Goal: Task Accomplishment & Management: Manage account settings

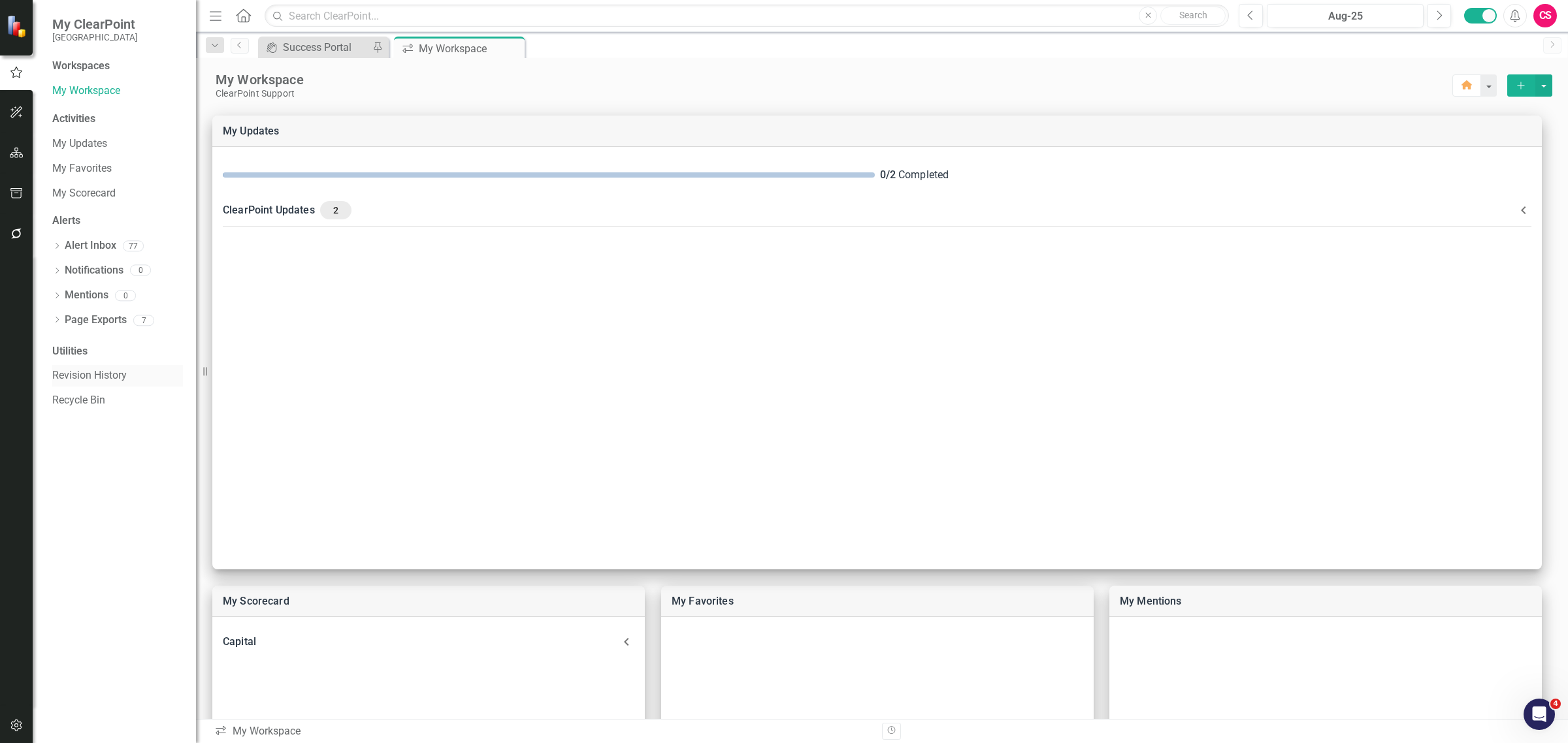
click at [83, 378] on link "Revision History" at bounding box center [117, 376] width 131 height 15
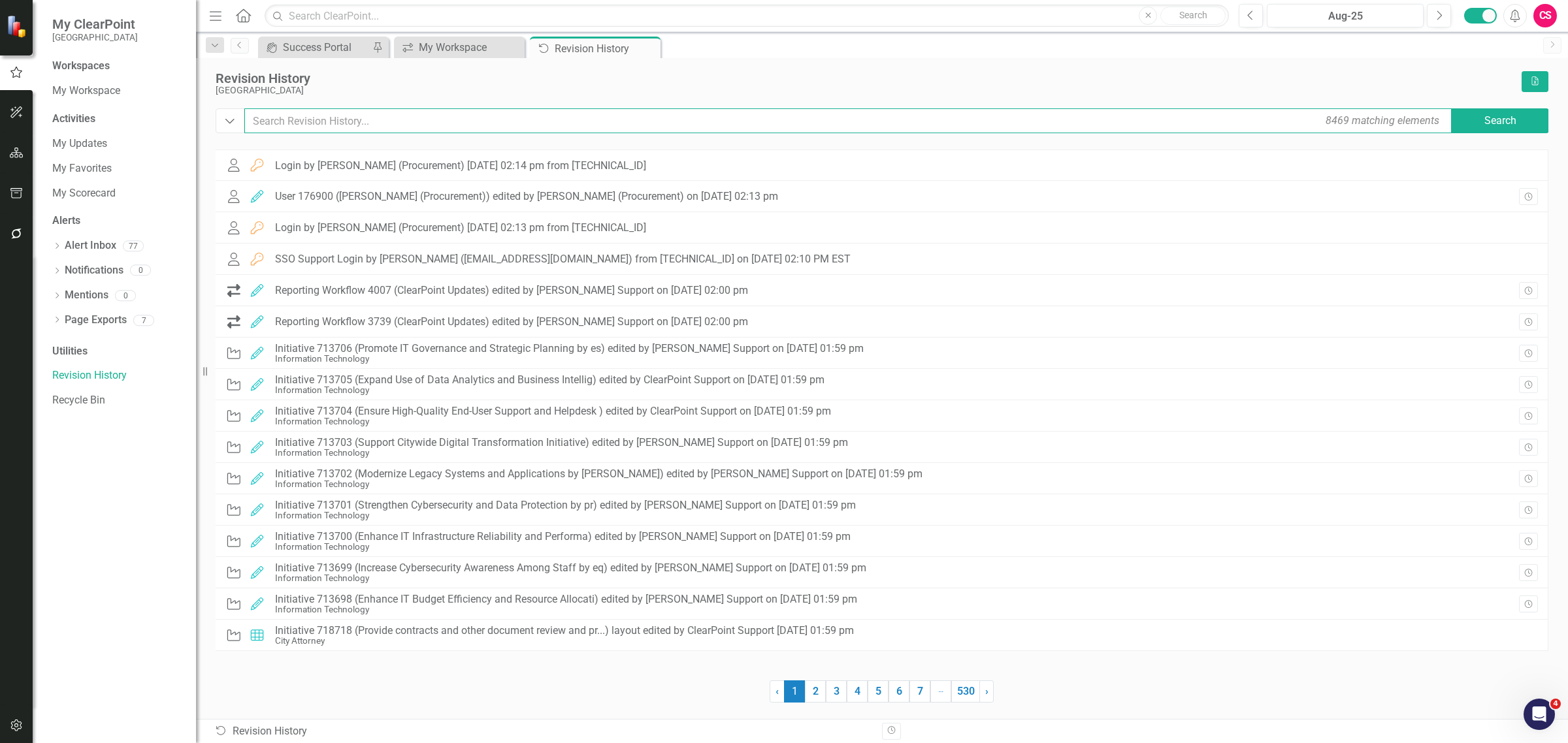
click at [430, 116] on input "text" at bounding box center [849, 121] width 1209 height 25
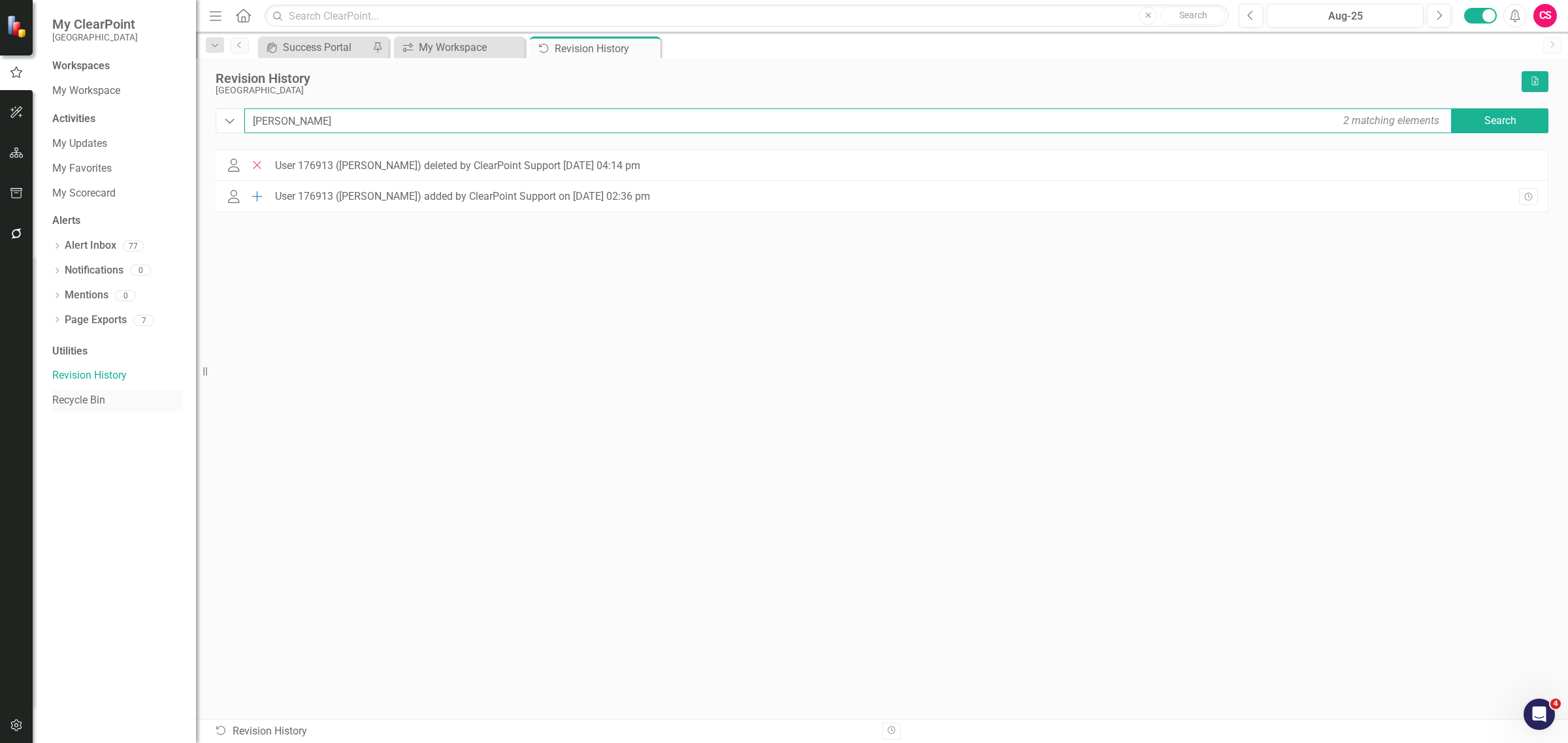
type input "[PERSON_NAME]"
click at [59, 402] on link "Recycle Bin" at bounding box center [117, 400] width 131 height 15
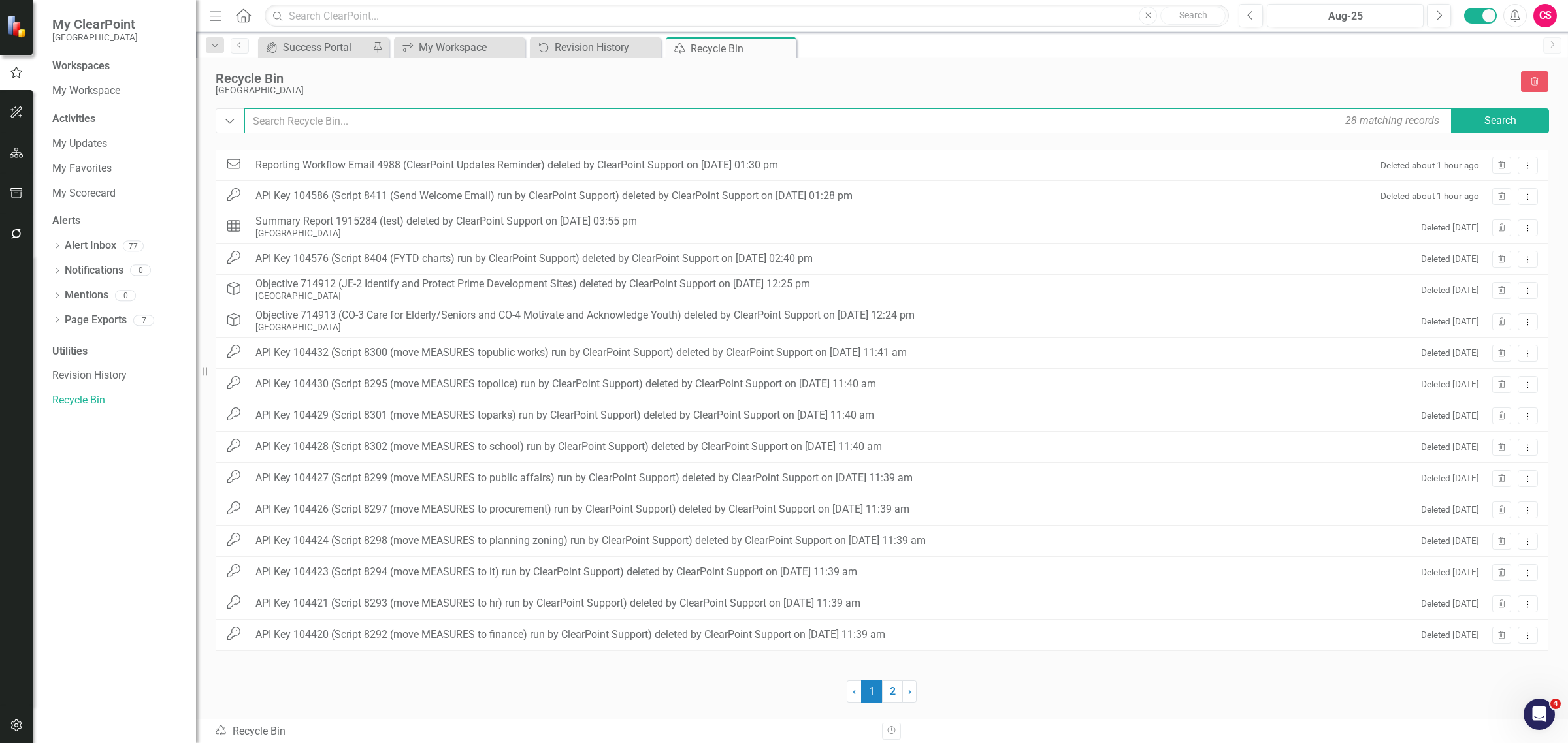
click at [490, 115] on input "text" at bounding box center [849, 121] width 1209 height 25
type input "[PERSON_NAME]"
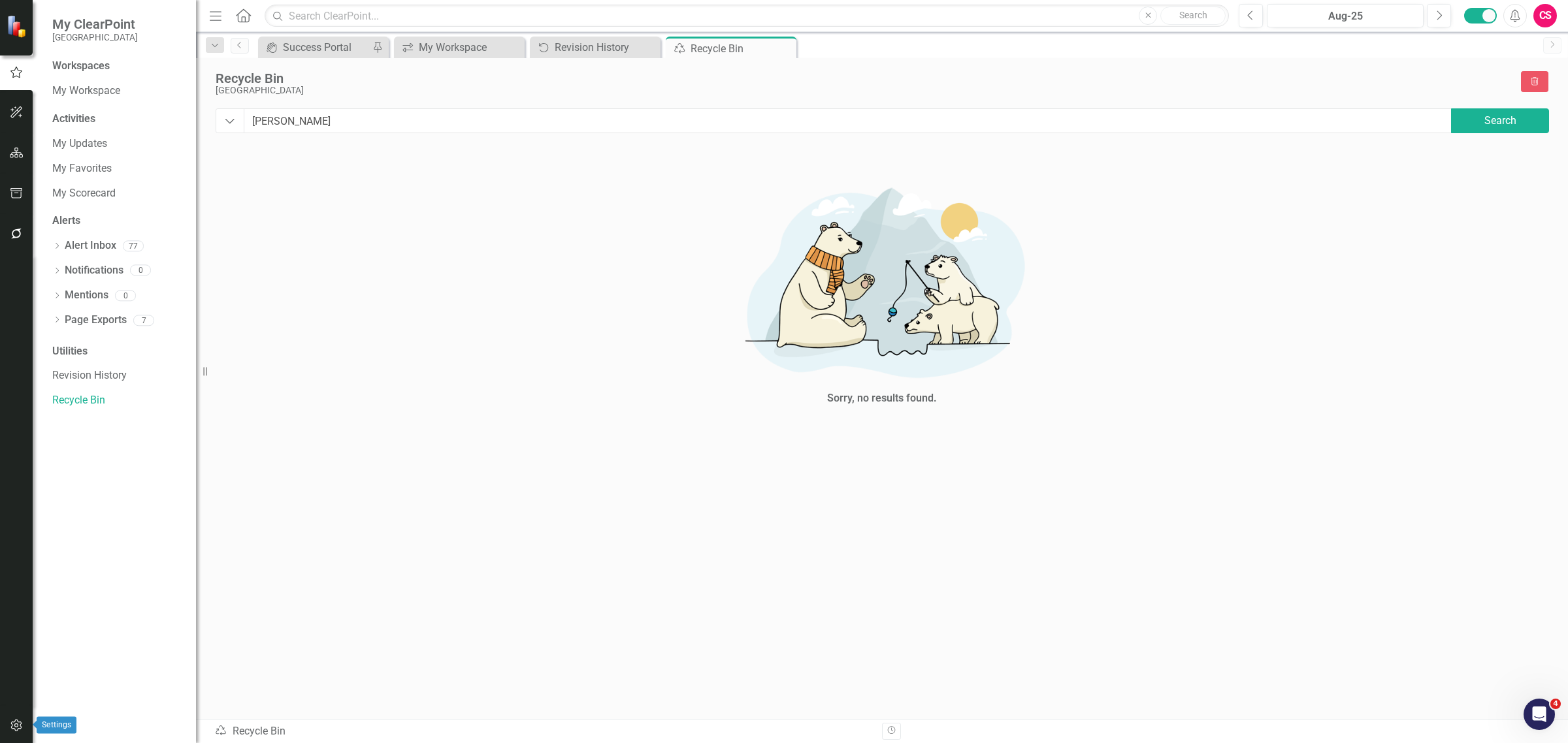
click at [10, 721] on icon "button" at bounding box center [17, 725] width 14 height 10
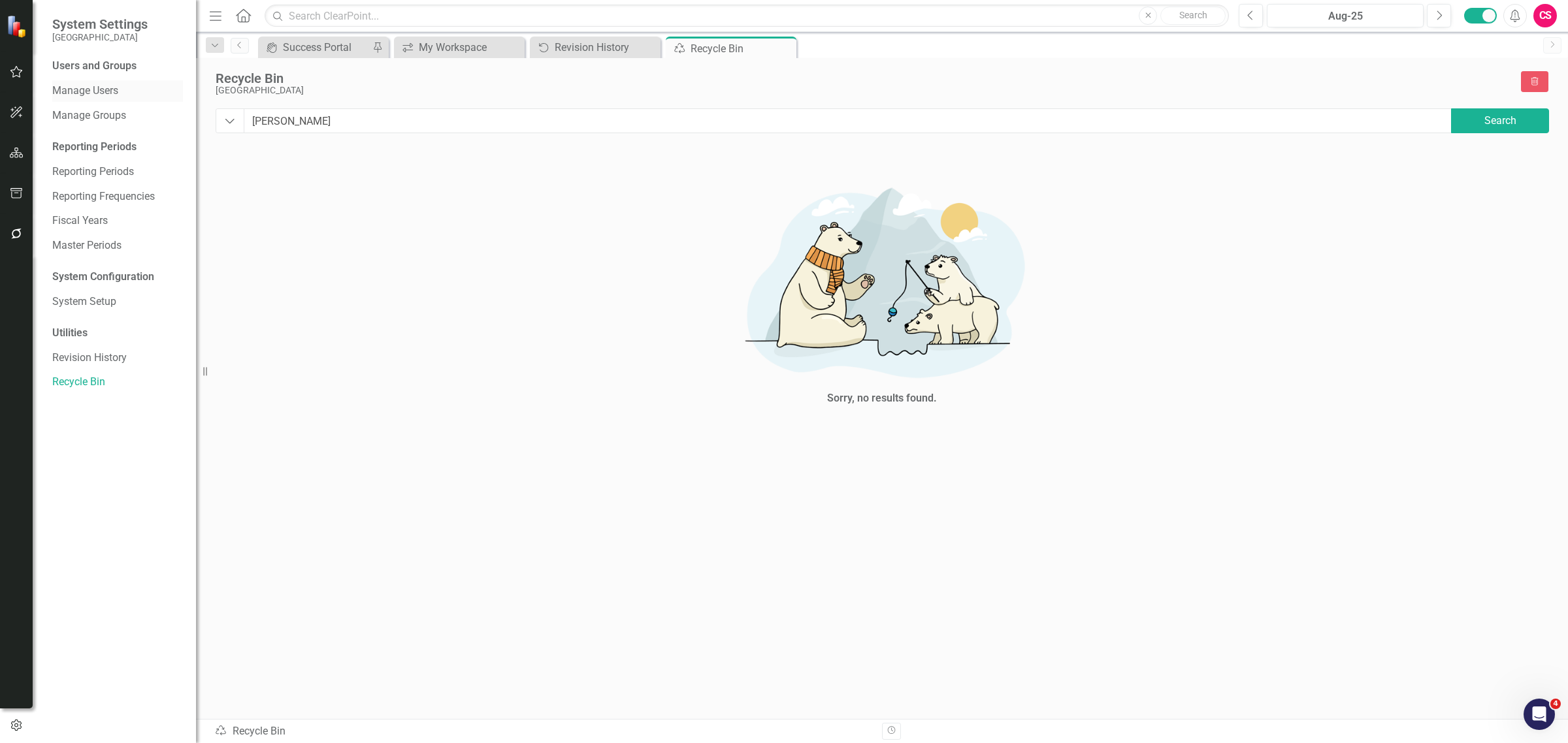
click at [116, 91] on link "Manage Users" at bounding box center [117, 91] width 131 height 15
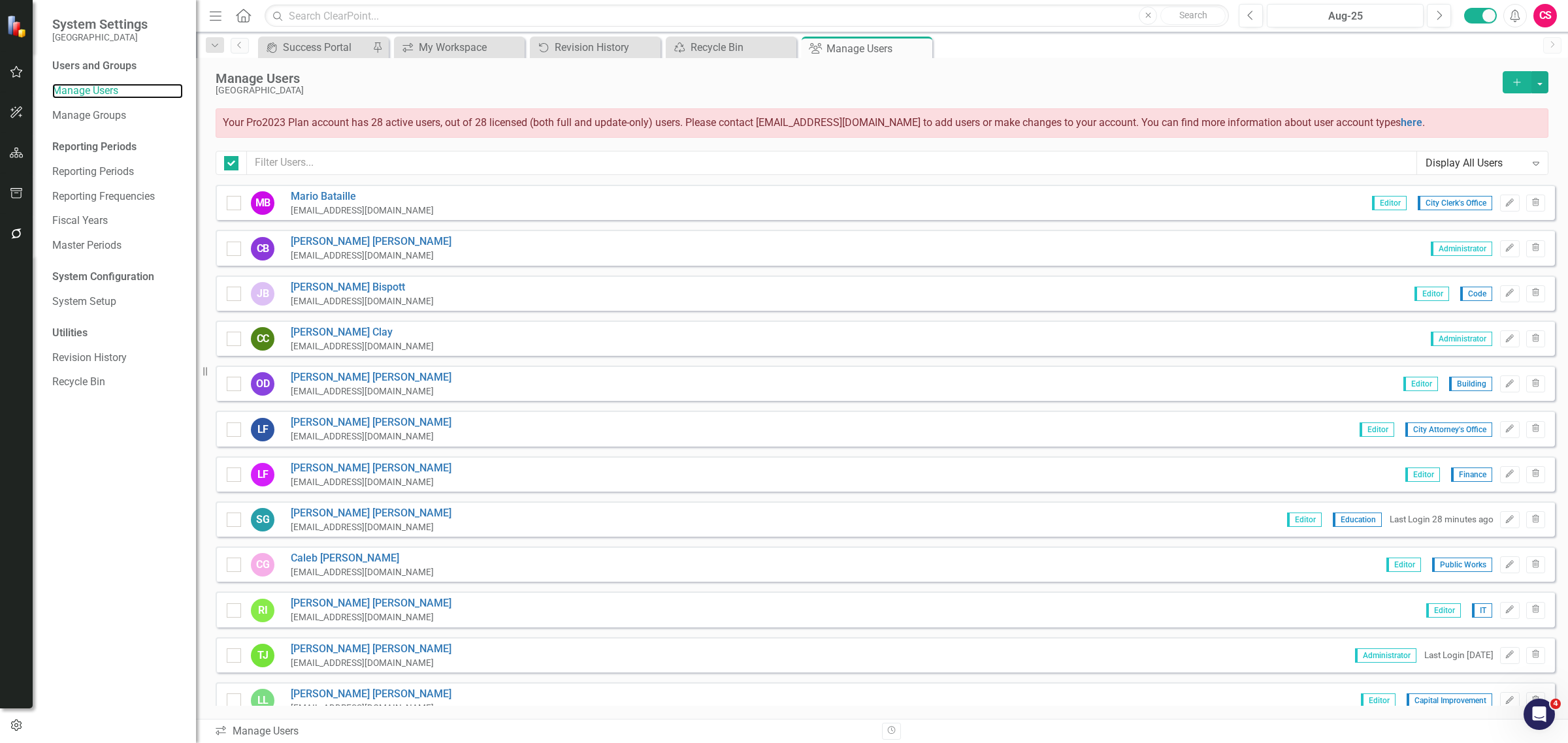
checkbox input "false"
click at [371, 160] on input "text" at bounding box center [832, 163] width 1170 height 24
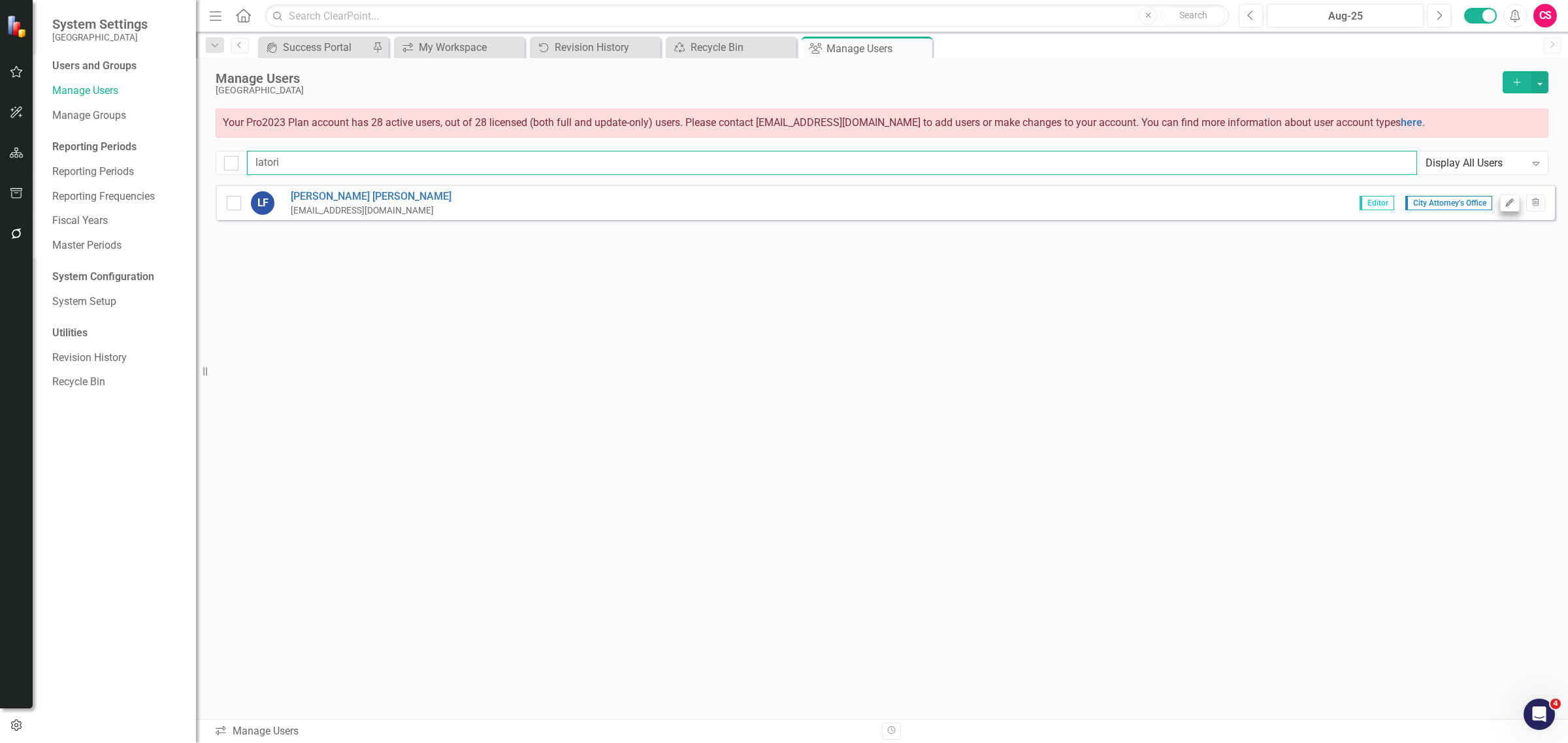
type input "latori"
click at [1516, 198] on button "Edit" at bounding box center [1509, 203] width 19 height 17
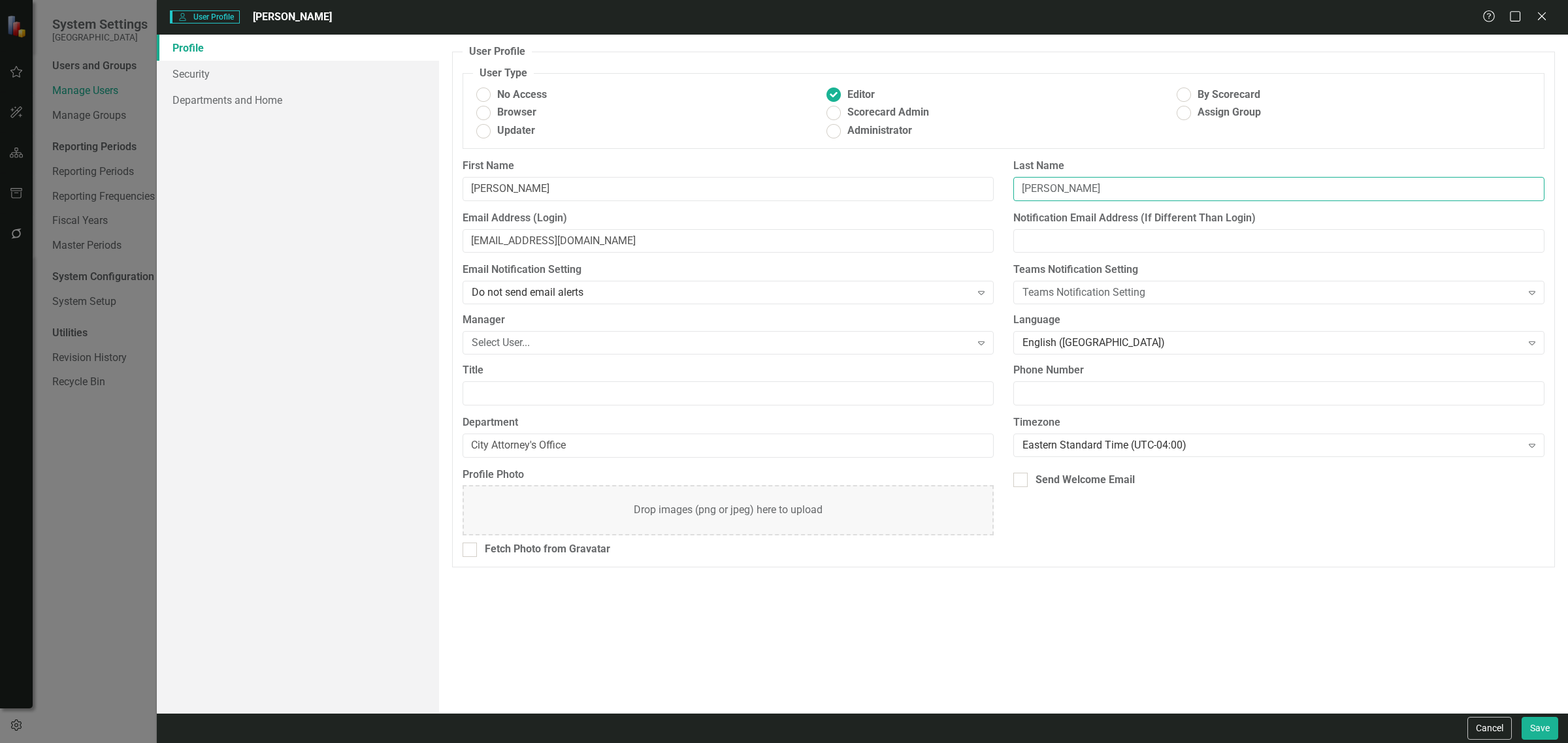
click at [1038, 189] on input "[PERSON_NAME]" at bounding box center [1279, 189] width 531 height 24
type input "[PERSON_NAME]"
click at [521, 235] on input "[EMAIL_ADDRESS][DOMAIN_NAME]" at bounding box center [728, 241] width 531 height 24
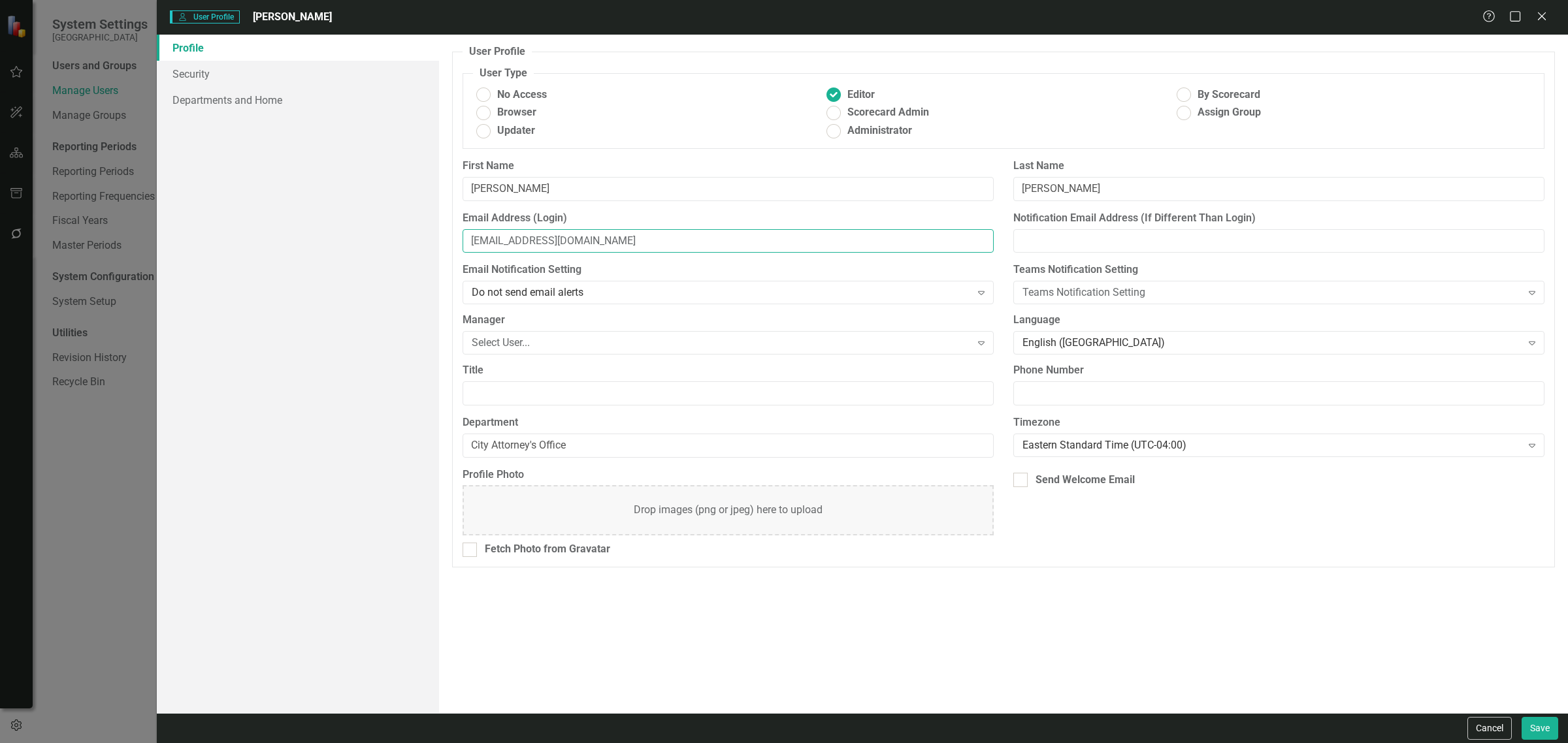
click at [521, 235] on input "[EMAIL_ADDRESS][DOMAIN_NAME]" at bounding box center [728, 241] width 531 height 24
paste input "[PERSON_NAME]"
type input "[EMAIL_ADDRESS][DOMAIN_NAME]"
click at [1026, 475] on div at bounding box center [1020, 479] width 14 height 14
click at [1022, 475] on input "Send Welcome Email" at bounding box center [1017, 476] width 8 height 8
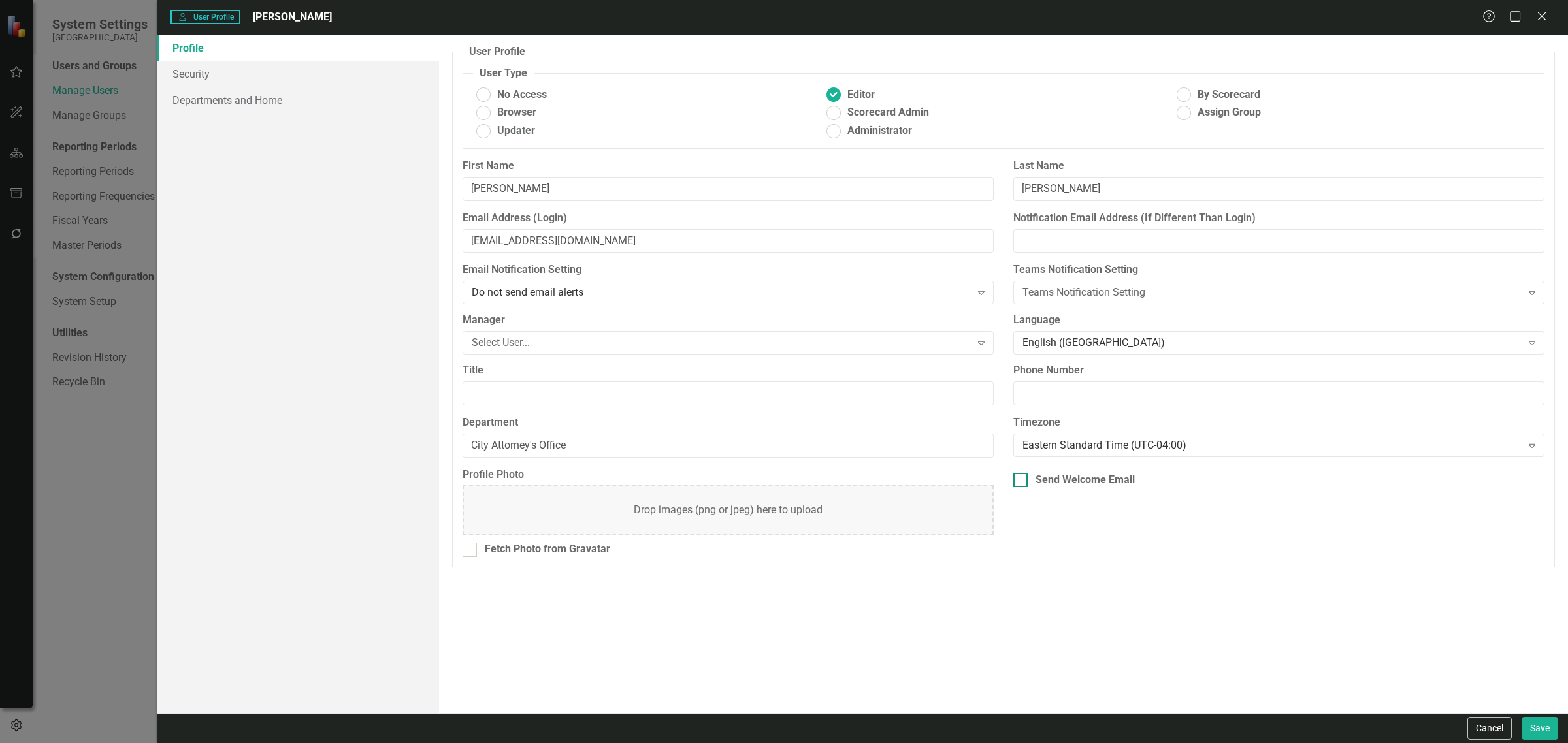
checkbox input "true"
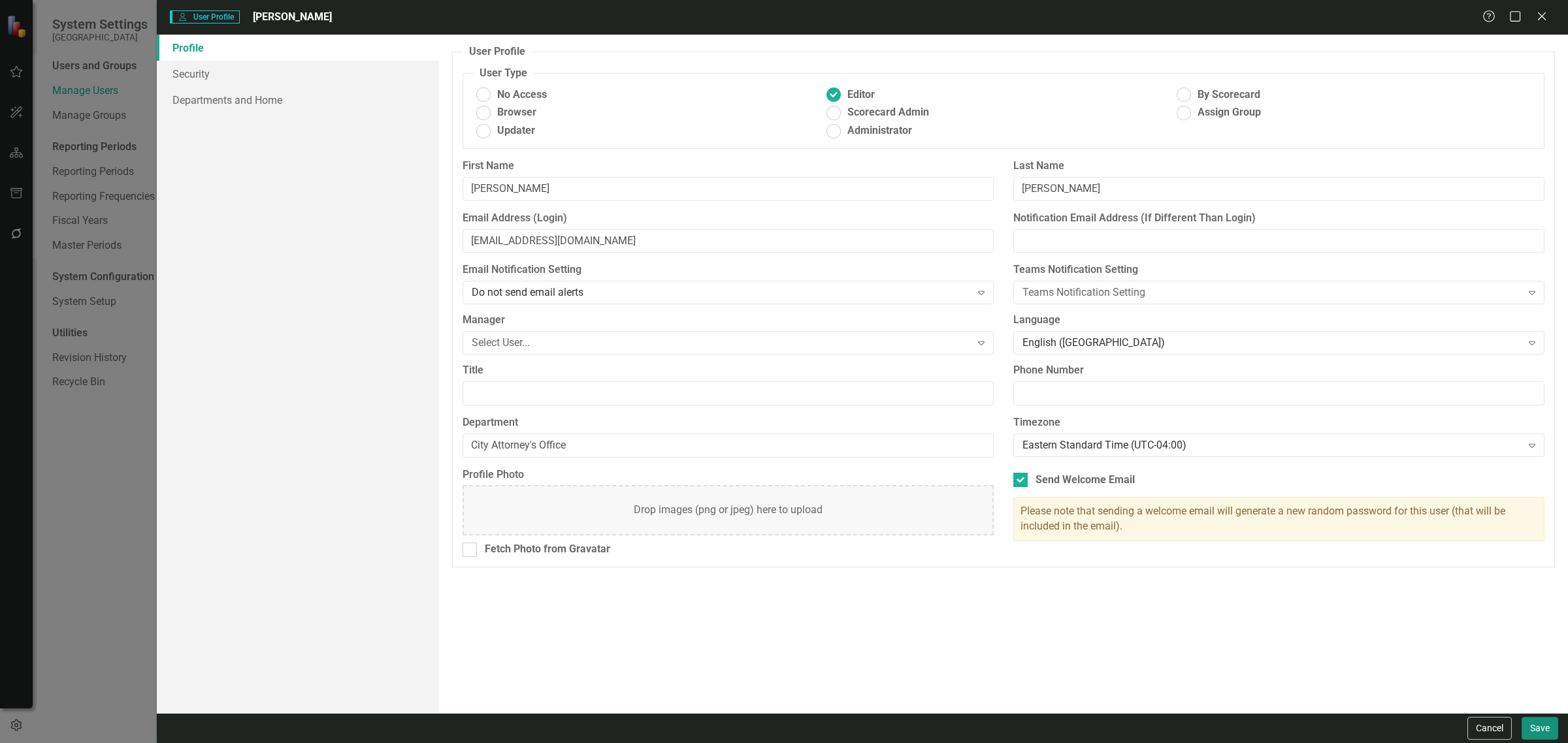
click at [1540, 721] on button "Save" at bounding box center [1539, 728] width 36 height 23
